Goal: Check status: Check status

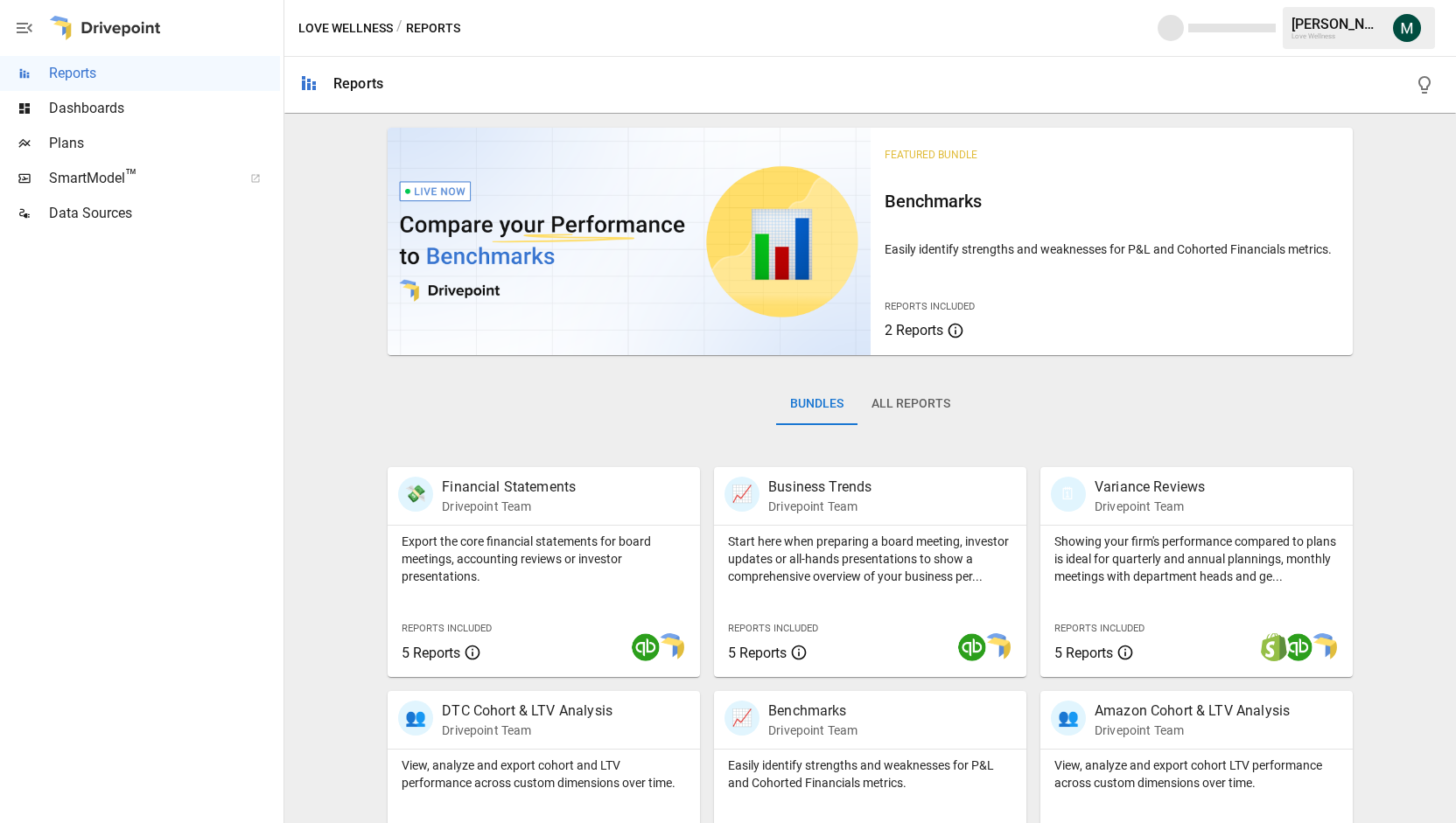
scroll to position [308, 0]
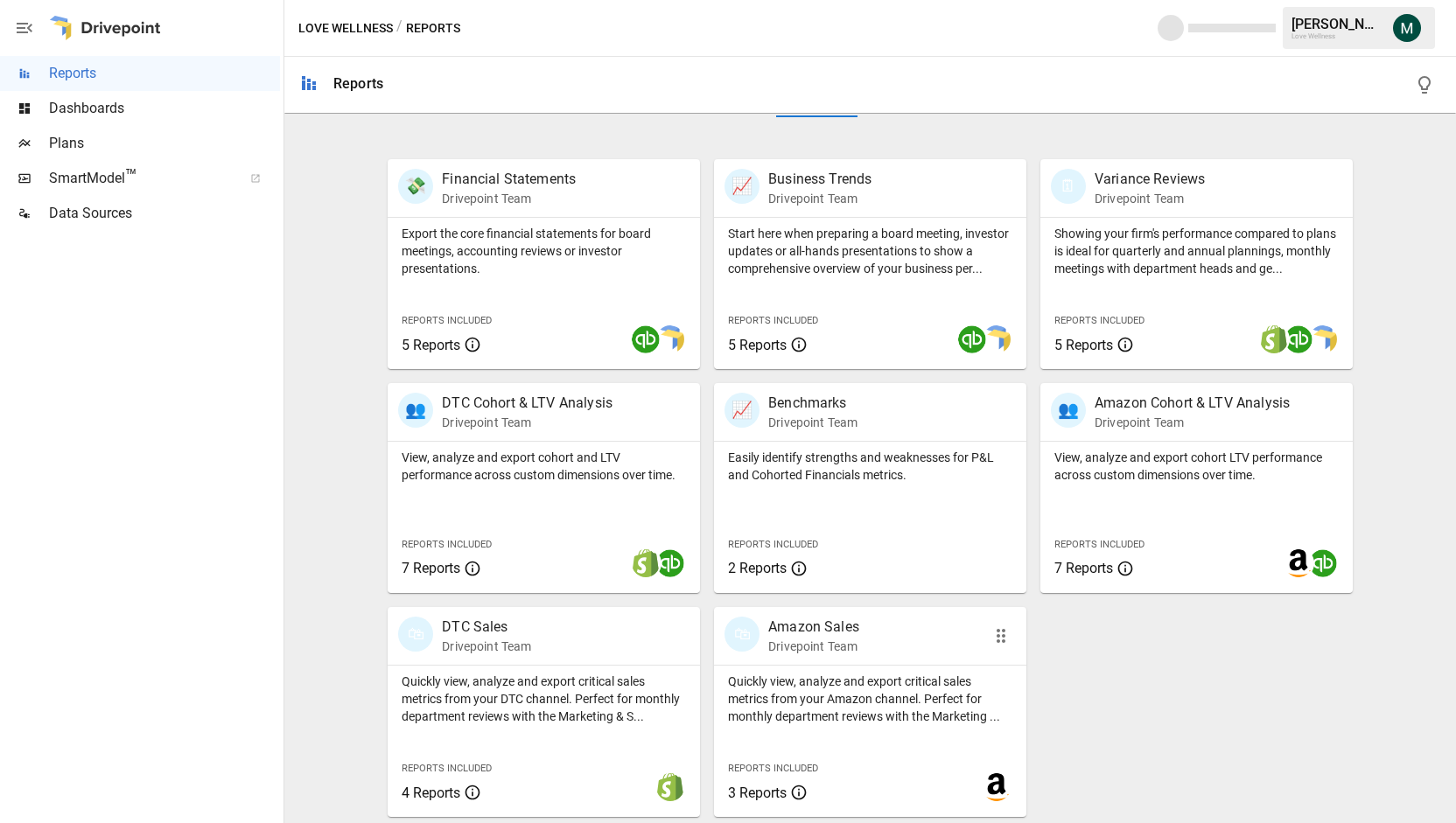
click at [799, 629] on p "Amazon Sales" at bounding box center [813, 627] width 91 height 21
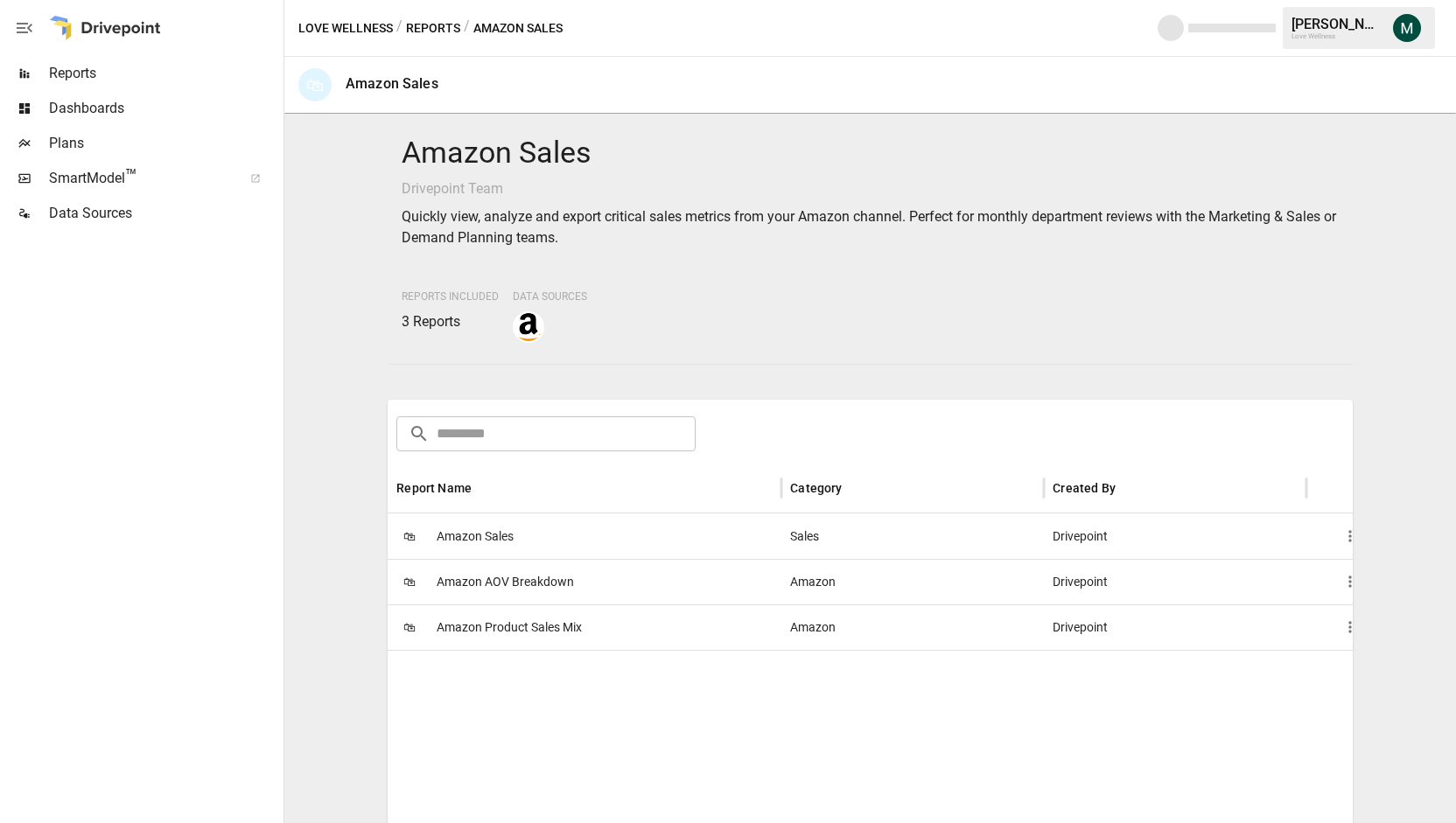
click at [476, 547] on span "Amazon Sales" at bounding box center [475, 536] width 77 height 45
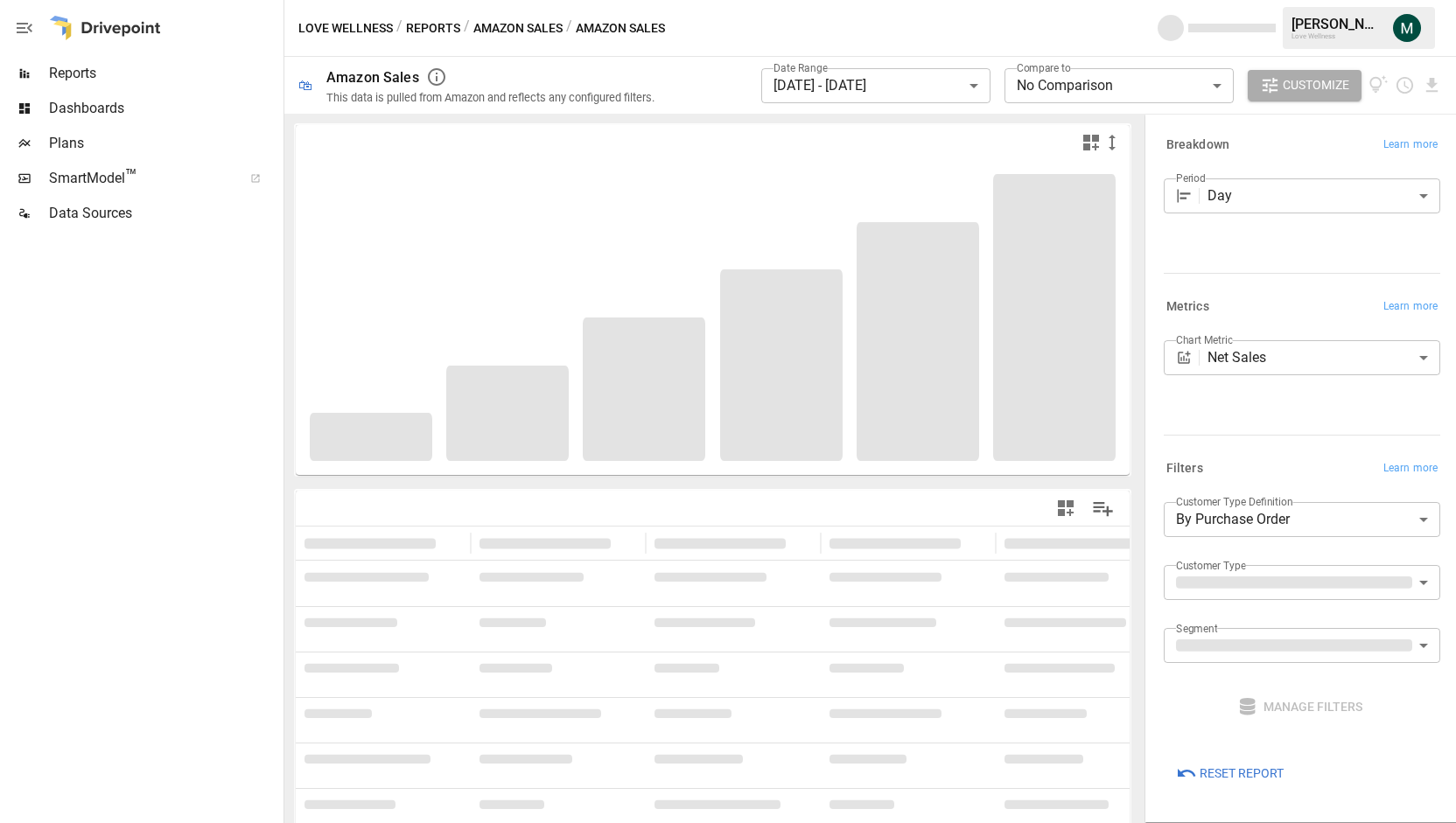
click at [926, 0] on body "**********" at bounding box center [728, 0] width 1456 height 0
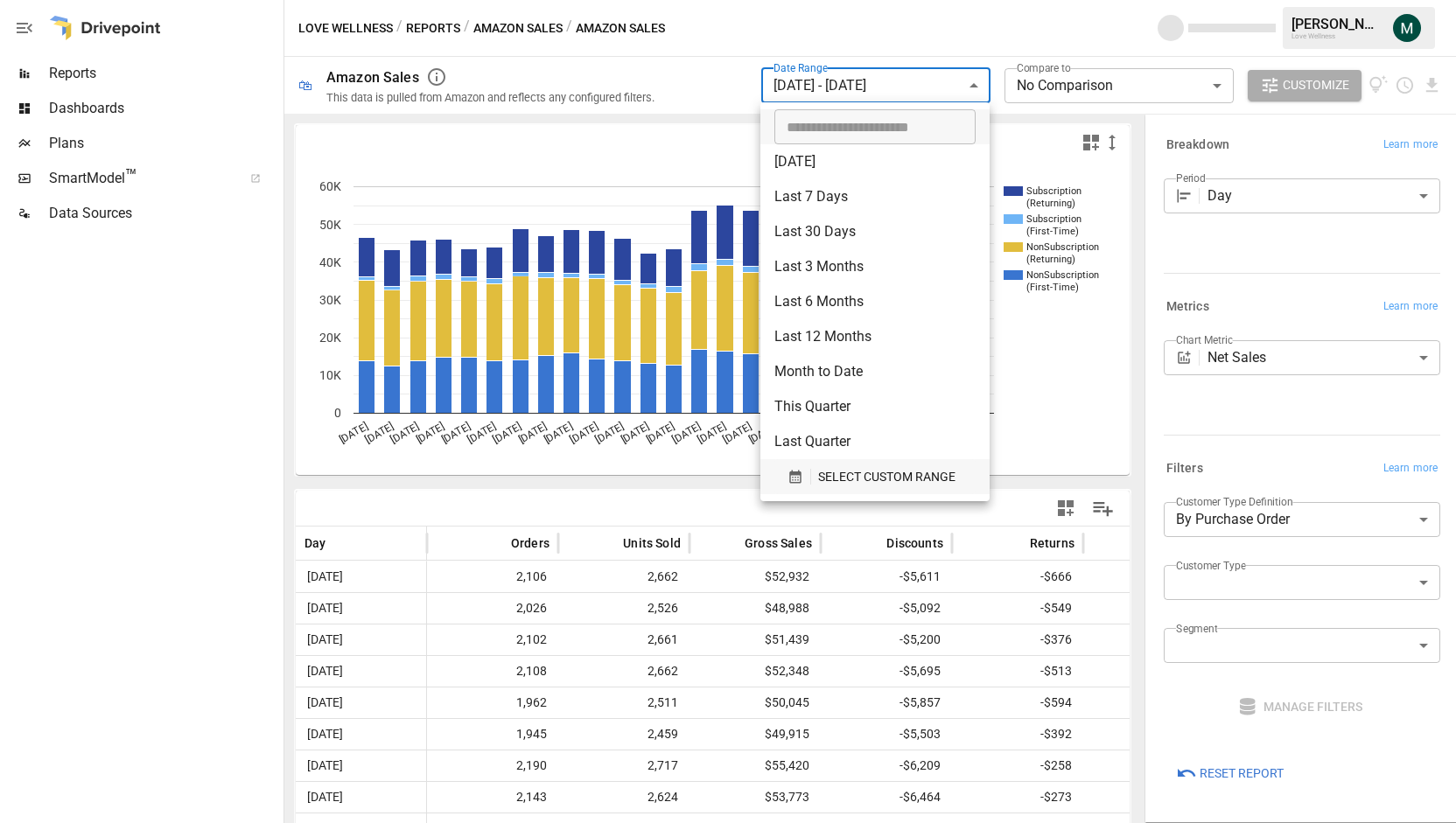
click at [878, 475] on span "SELECT CUSTOM RANGE" at bounding box center [886, 477] width 137 height 22
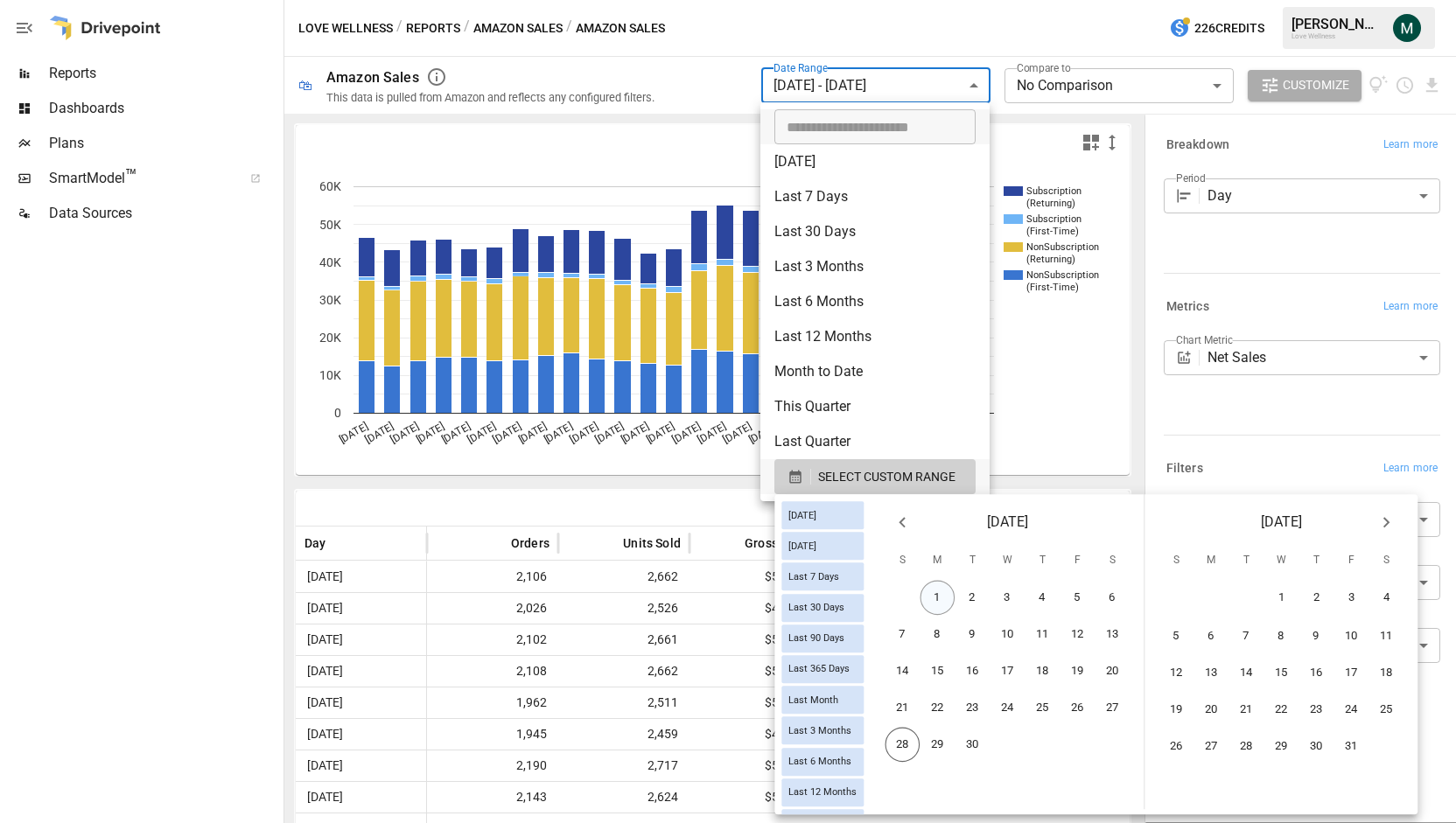
click at [953, 598] on button "1" at bounding box center [938, 598] width 35 height 35
click at [917, 751] on button "28" at bounding box center [903, 745] width 35 height 35
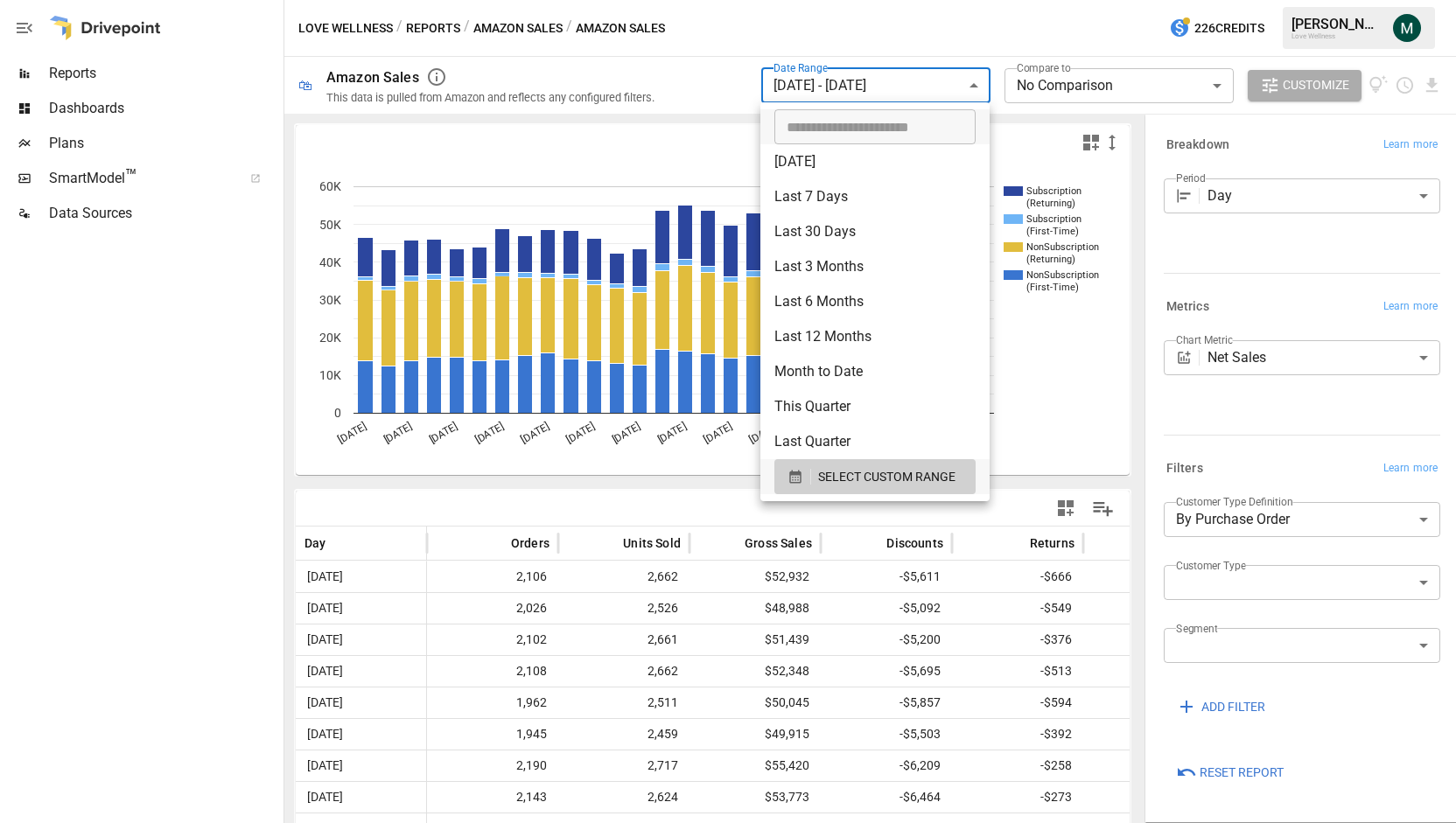
click at [849, 38] on div at bounding box center [728, 411] width 1456 height 823
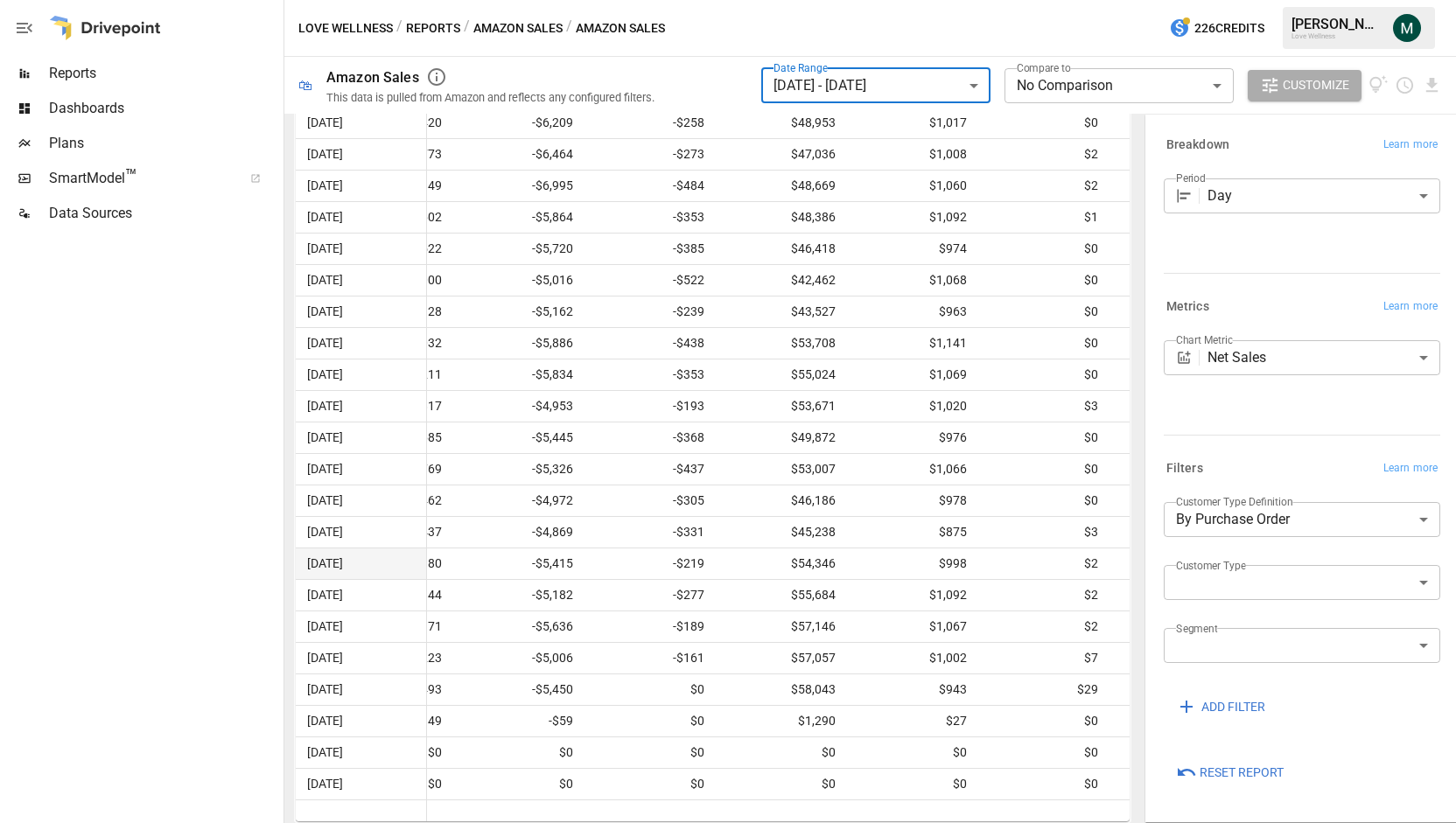
scroll to position [0, 365]
